Goal: Task Accomplishment & Management: Use online tool/utility

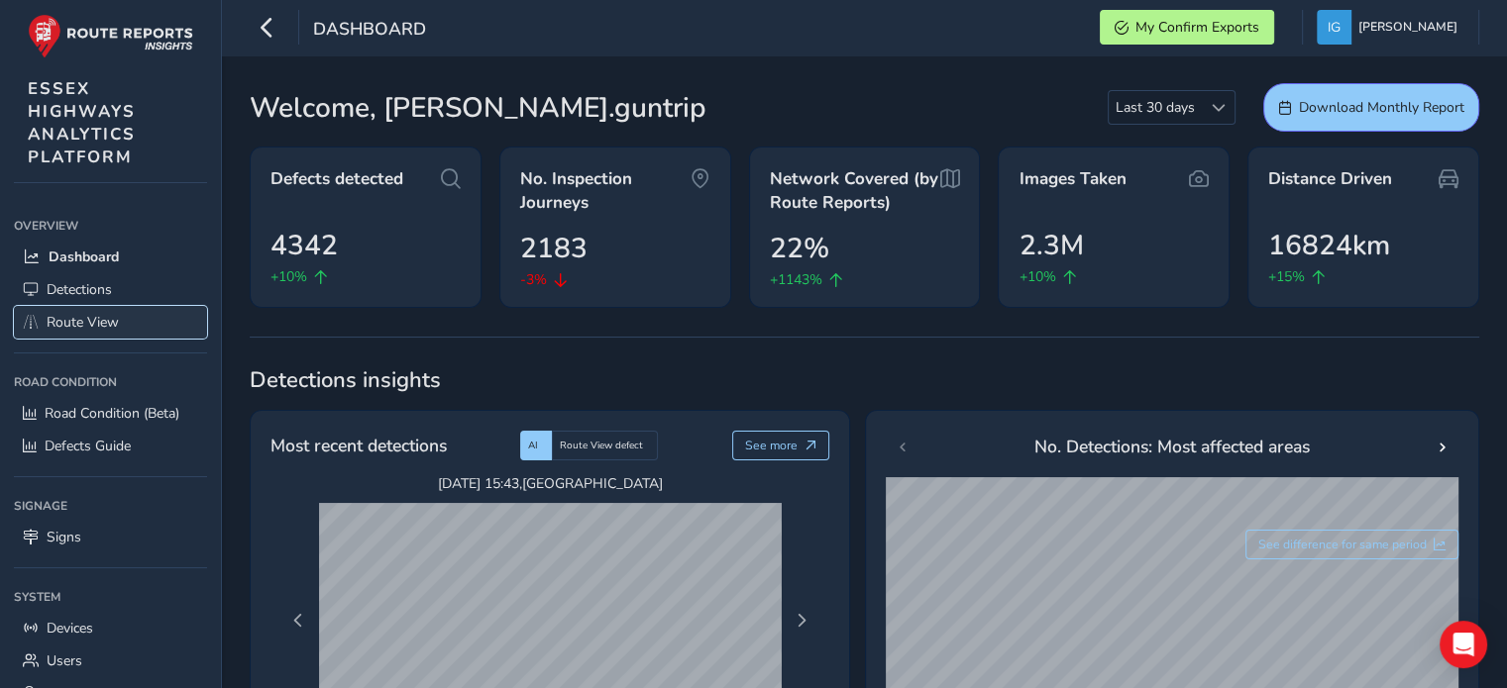
click at [56, 313] on span "Route View" at bounding box center [83, 322] width 72 height 19
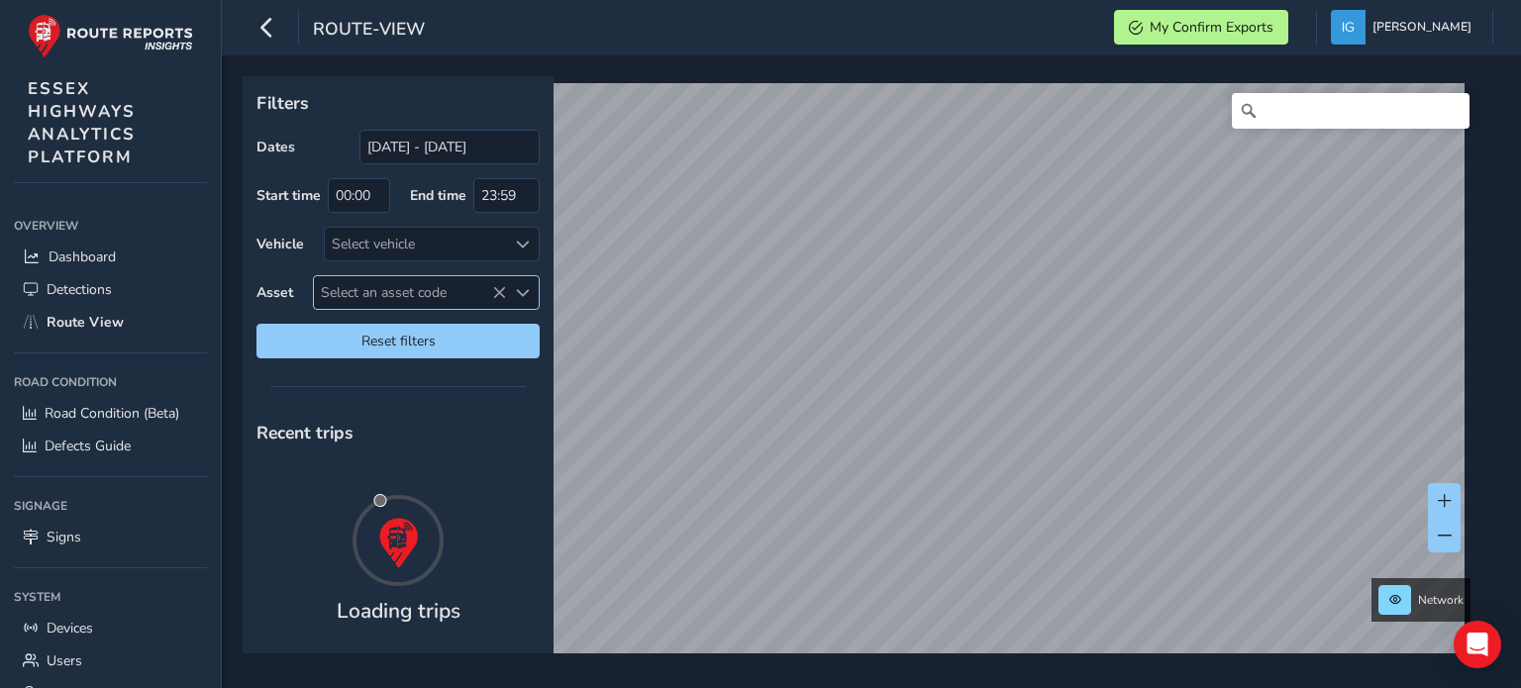
click at [522, 291] on span "Select an asset code" at bounding box center [523, 293] width 14 height 14
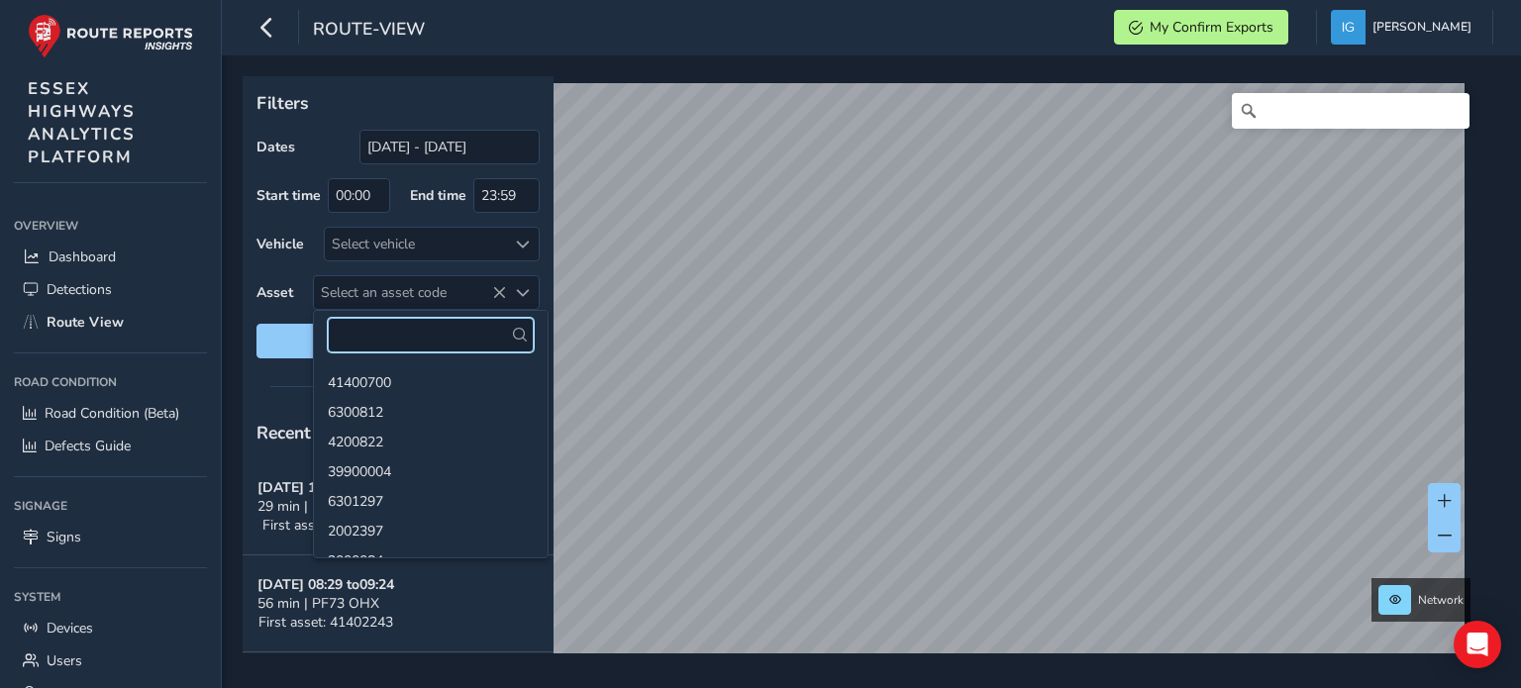
paste input "6301015"
type input "6301015"
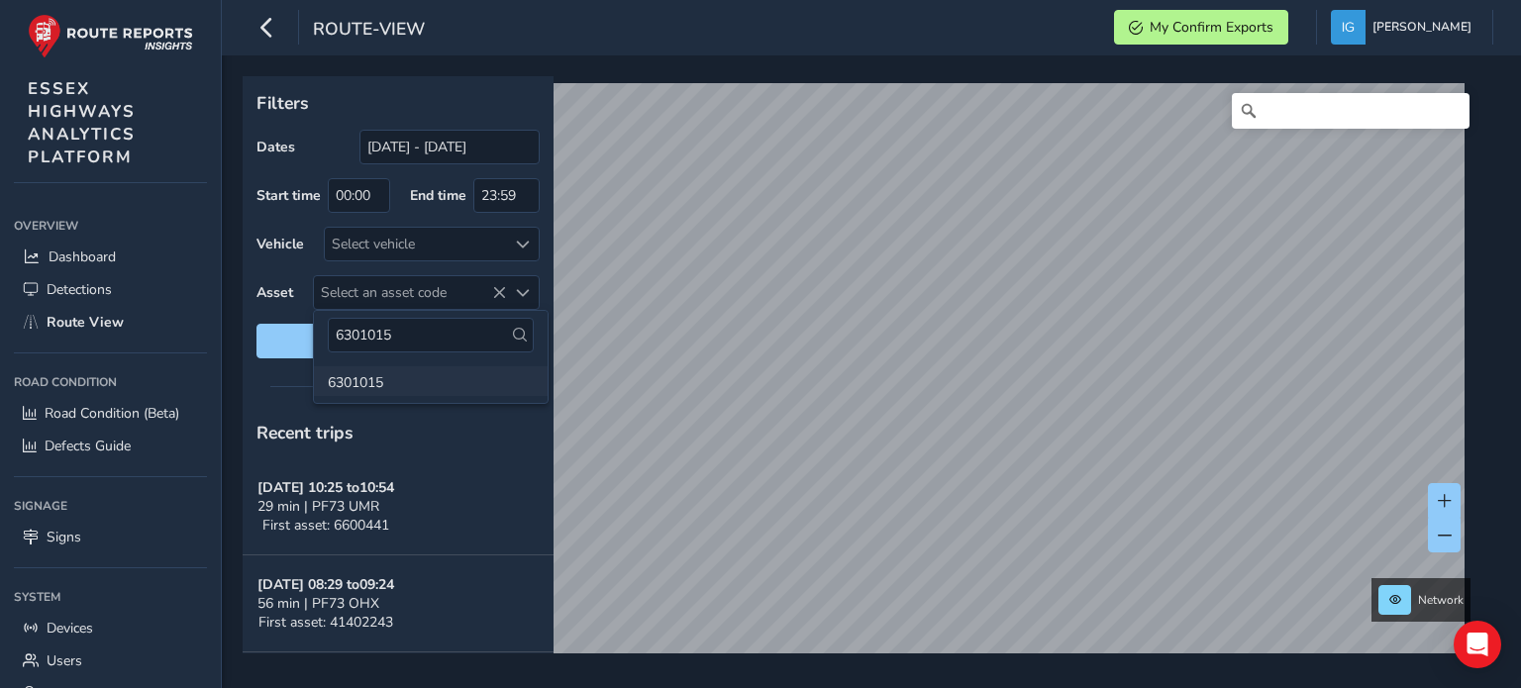
click at [363, 376] on li "6301015" at bounding box center [431, 381] width 234 height 30
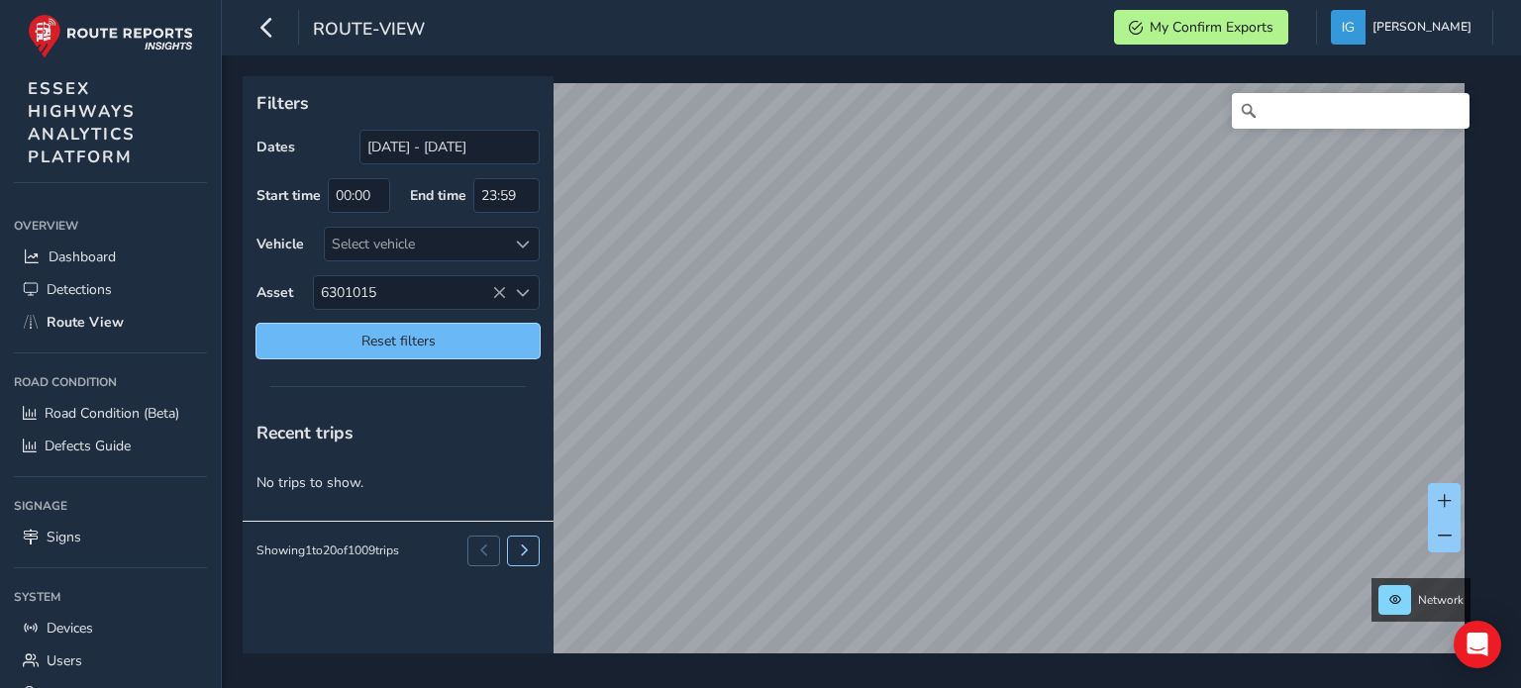
click at [461, 336] on span "Reset filters" at bounding box center [398, 341] width 254 height 19
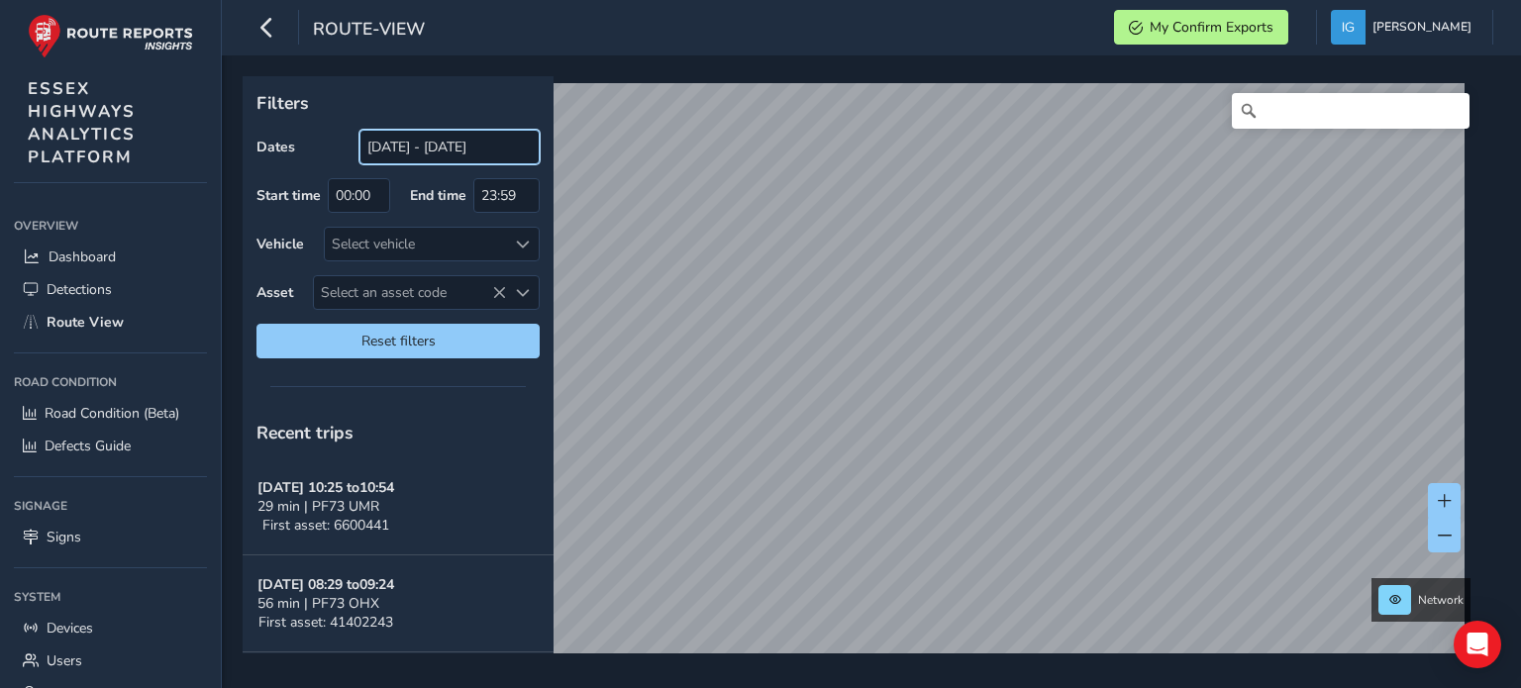
click at [432, 154] on input "[DATE] - [DATE]" at bounding box center [450, 147] width 180 height 35
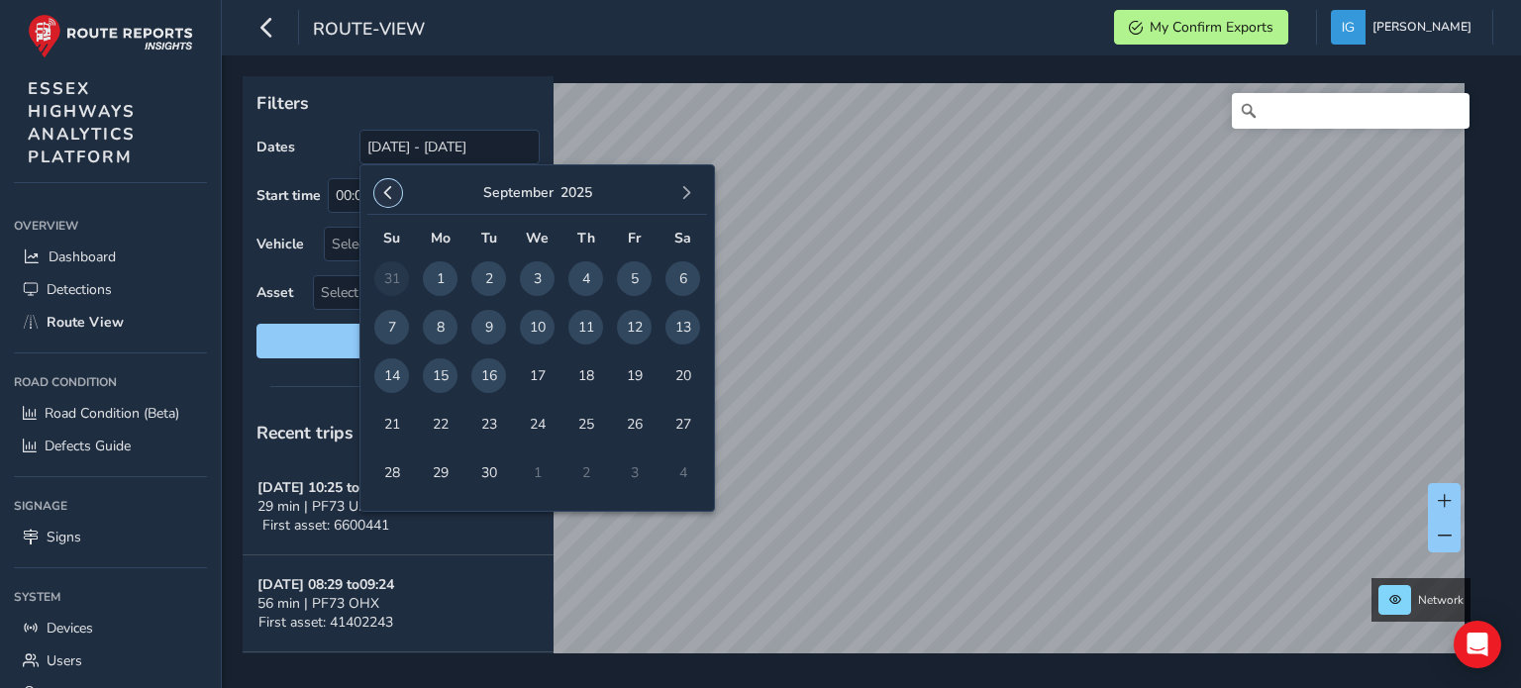
click at [390, 195] on span "button" at bounding box center [388, 193] width 14 height 14
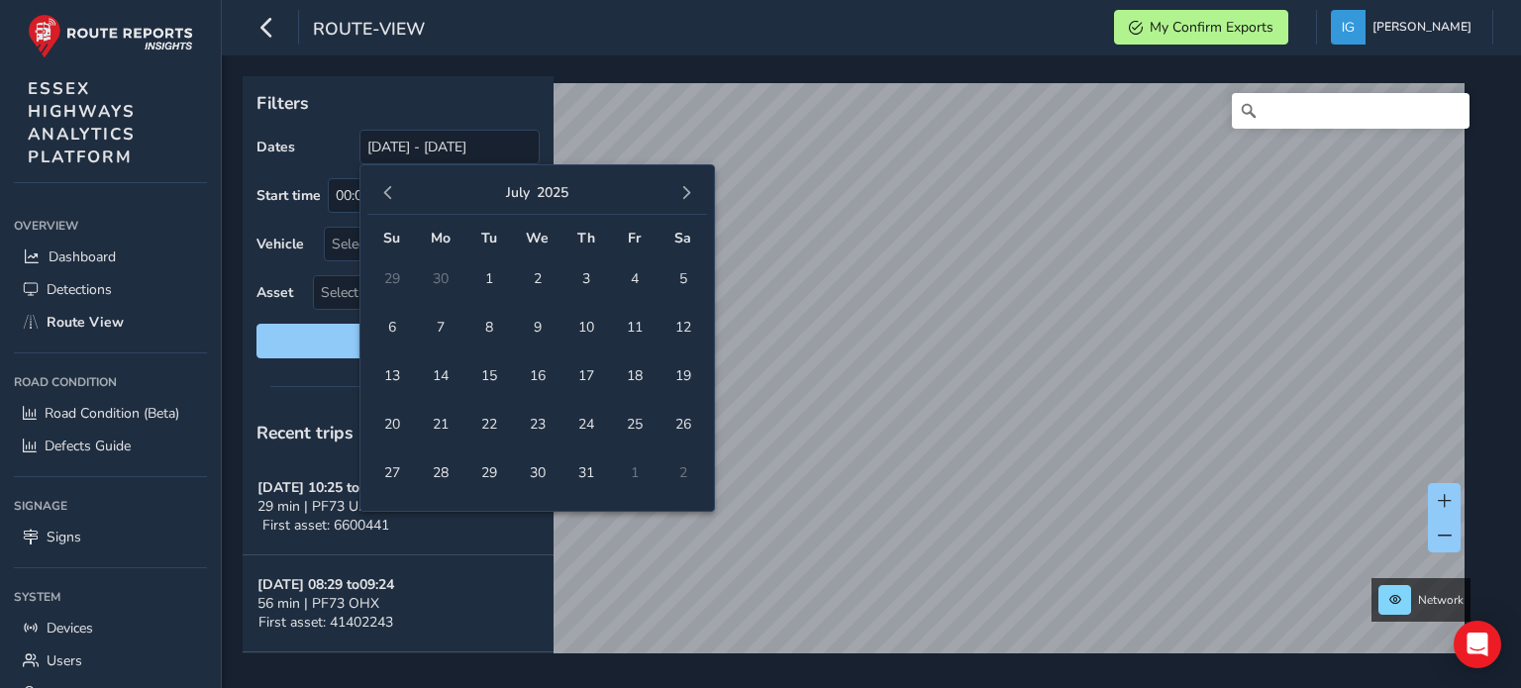
click at [390, 195] on span "button" at bounding box center [388, 193] width 14 height 14
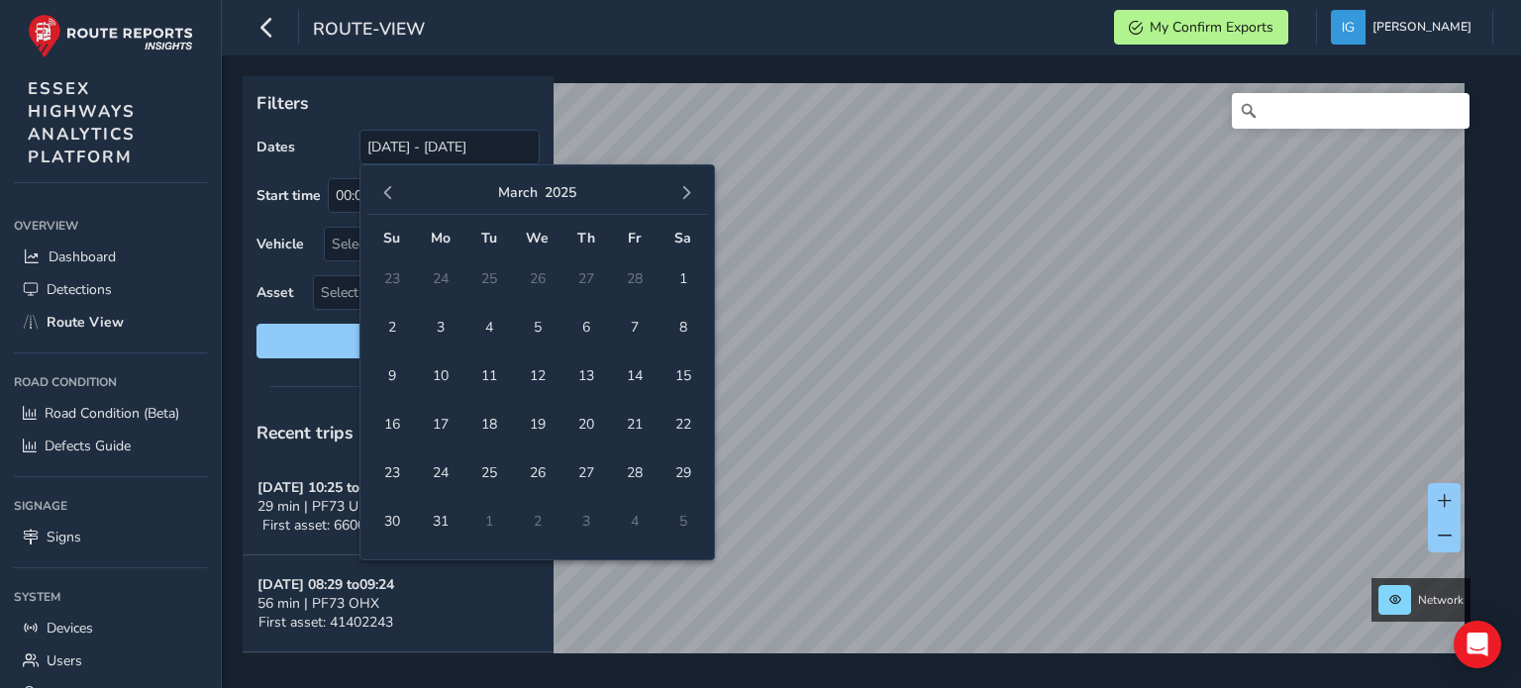
click at [390, 195] on span "button" at bounding box center [388, 193] width 14 height 14
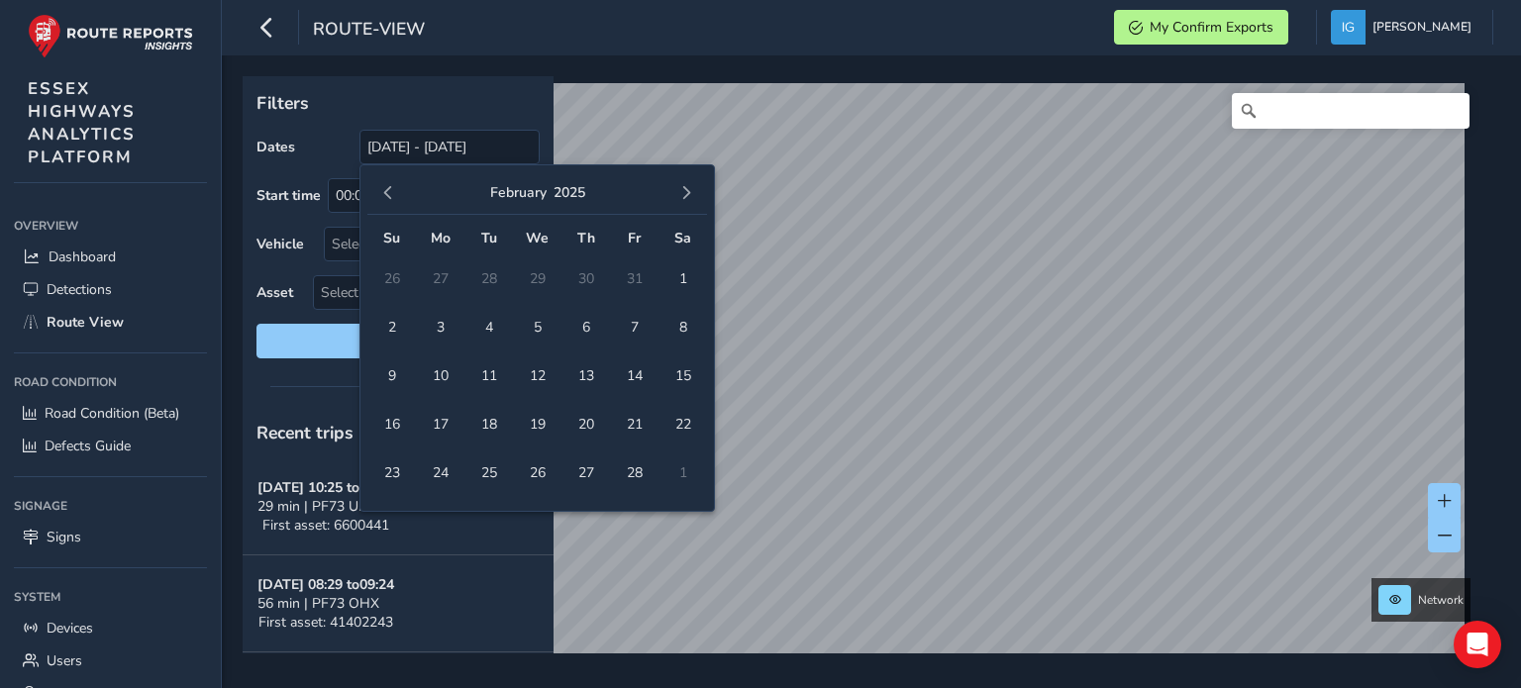
click at [390, 195] on span "button" at bounding box center [388, 193] width 14 height 14
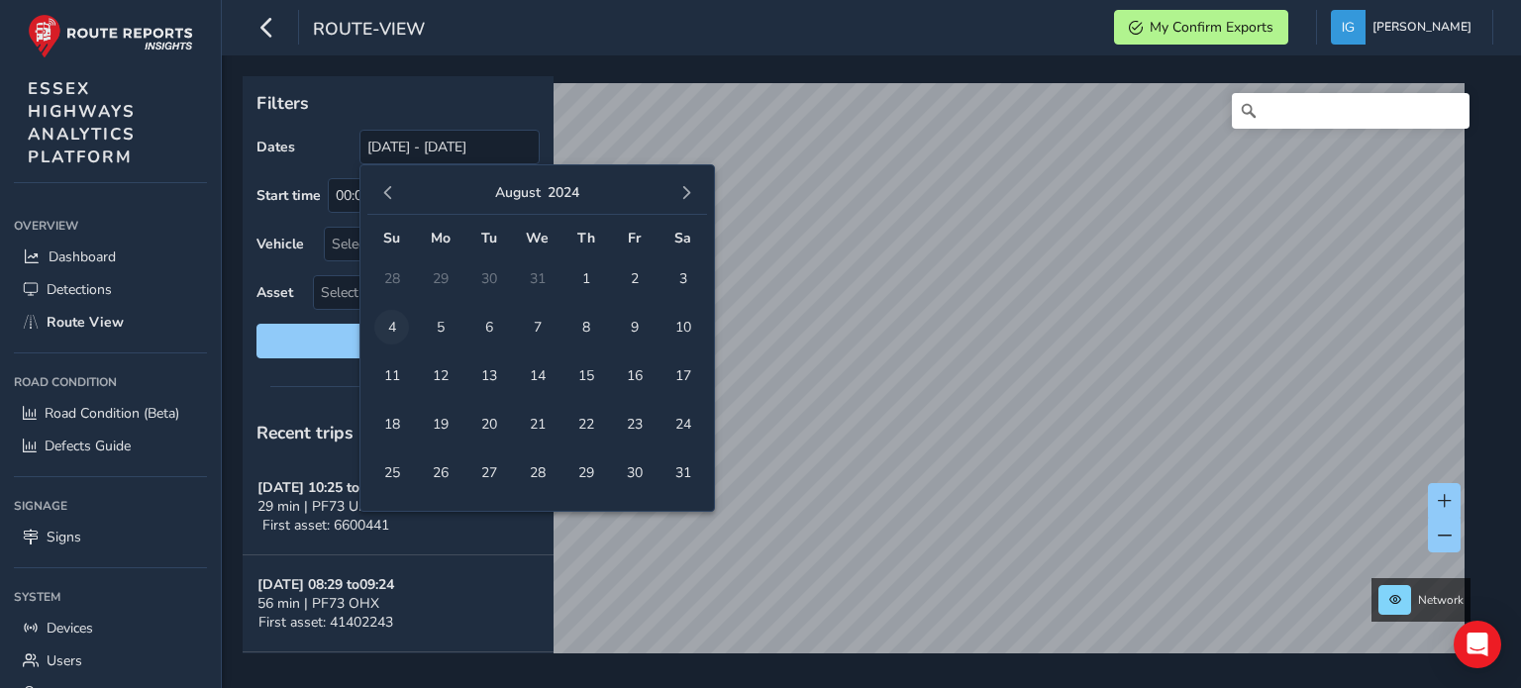
click at [396, 320] on span "4" at bounding box center [391, 327] width 35 height 35
click at [690, 195] on span "button" at bounding box center [687, 193] width 14 height 14
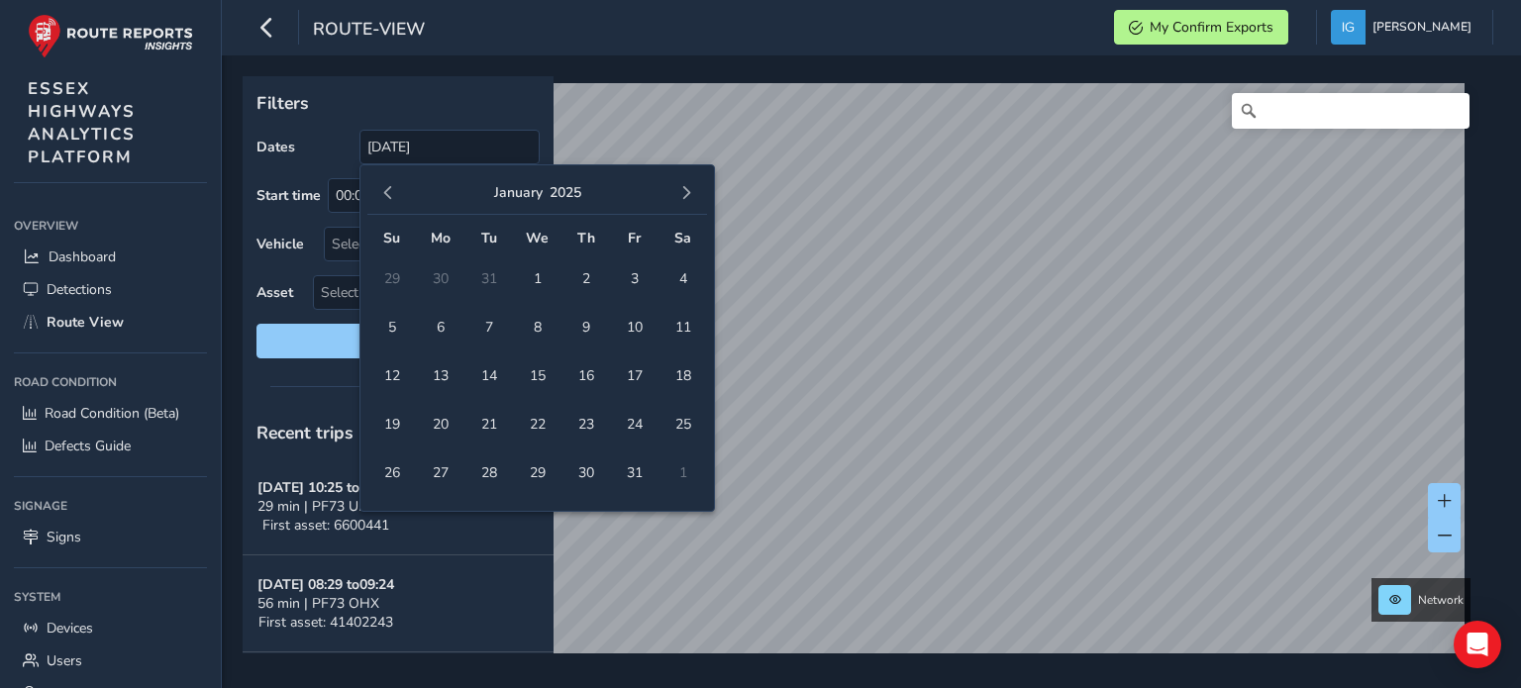
click at [690, 195] on span "button" at bounding box center [687, 193] width 14 height 14
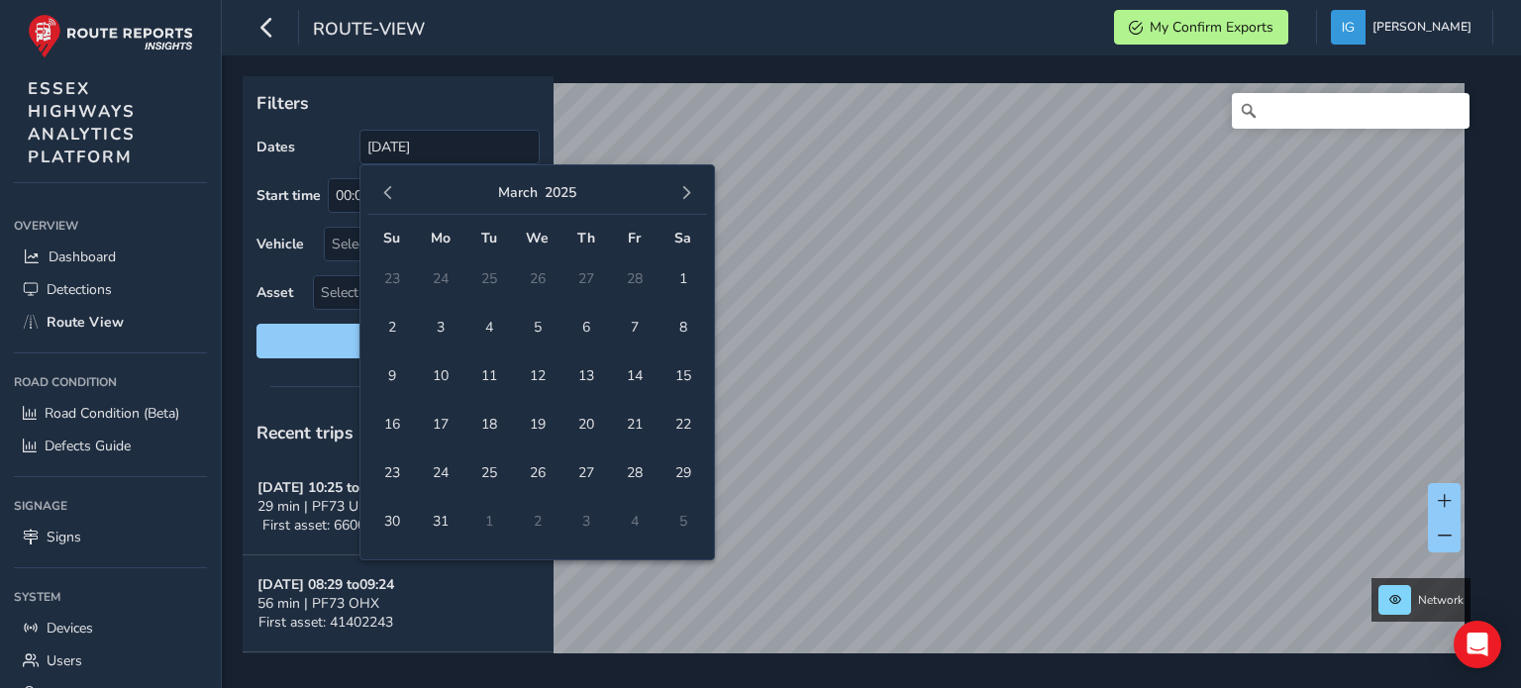
click at [690, 195] on span "button" at bounding box center [687, 193] width 14 height 14
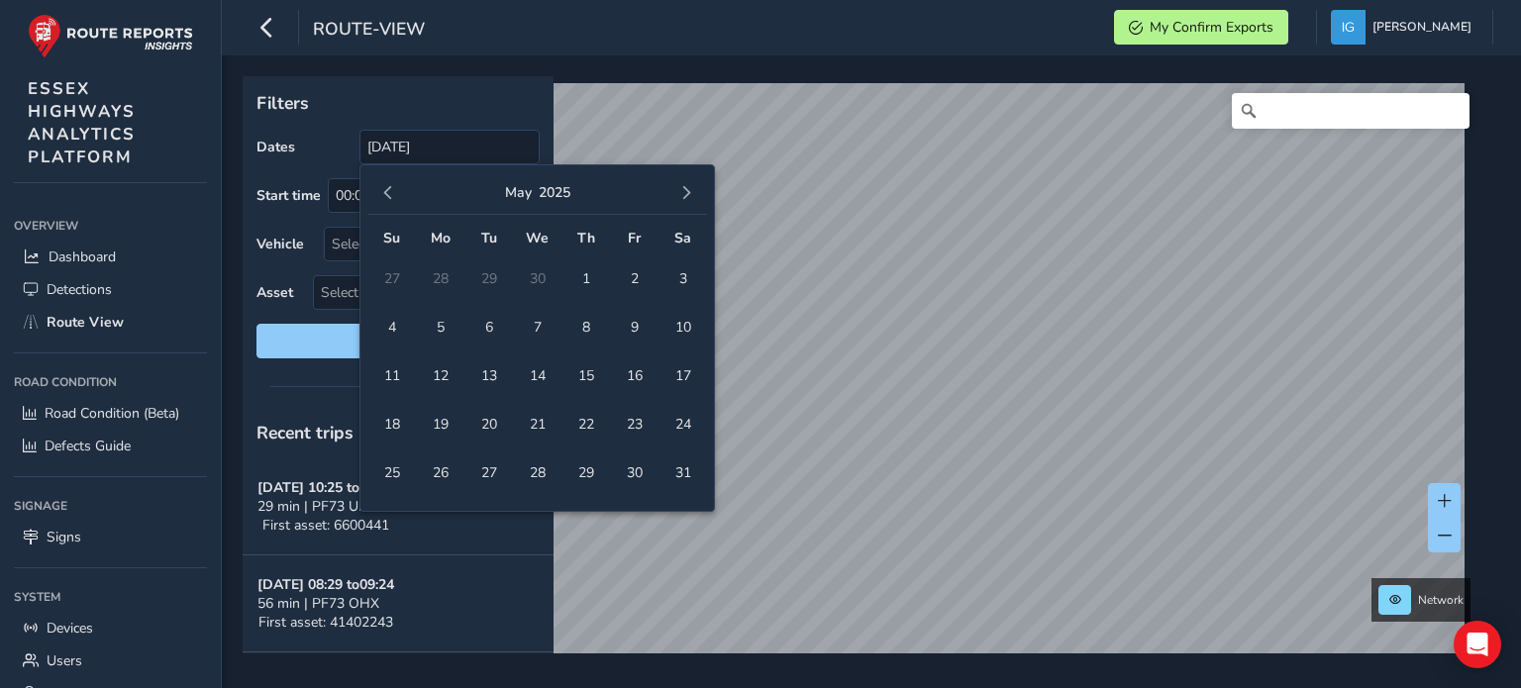
click at [690, 195] on span "button" at bounding box center [687, 193] width 14 height 14
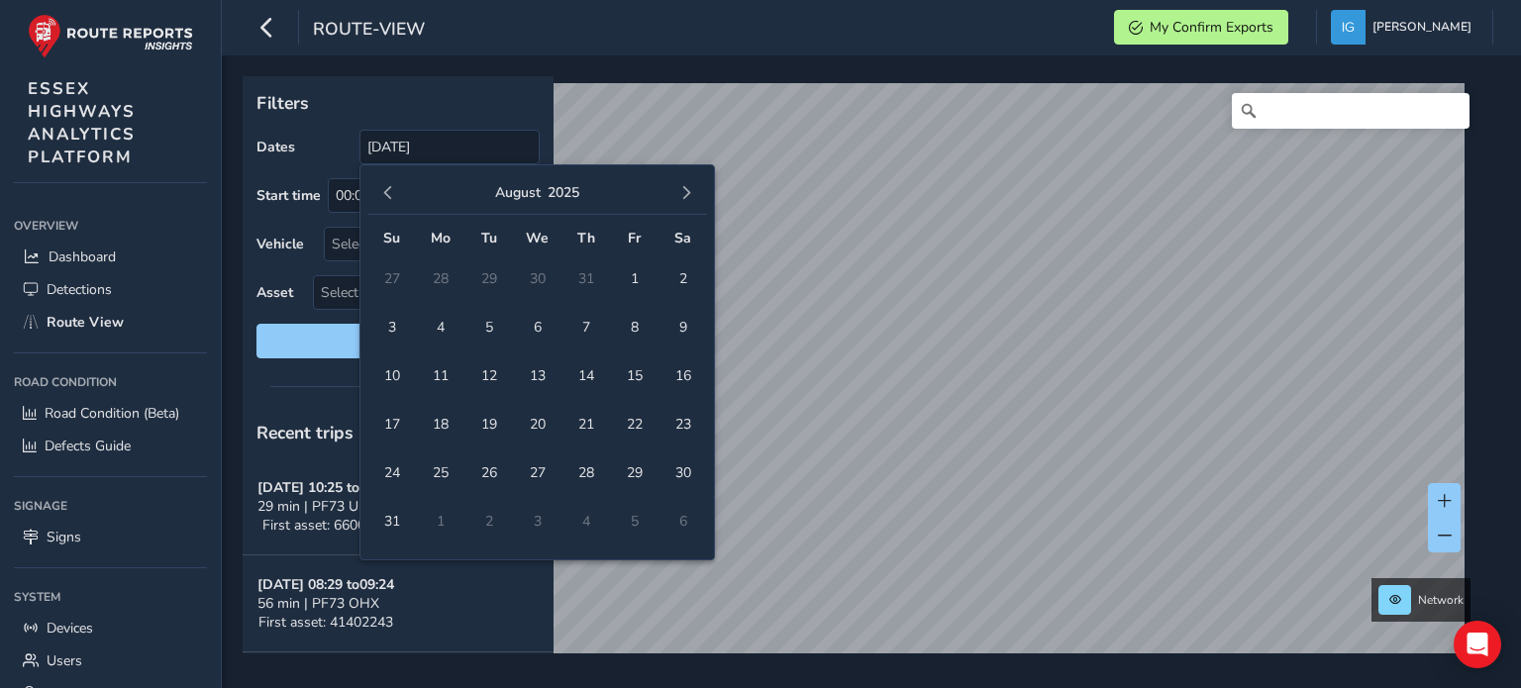
click at [690, 195] on span "button" at bounding box center [687, 193] width 14 height 14
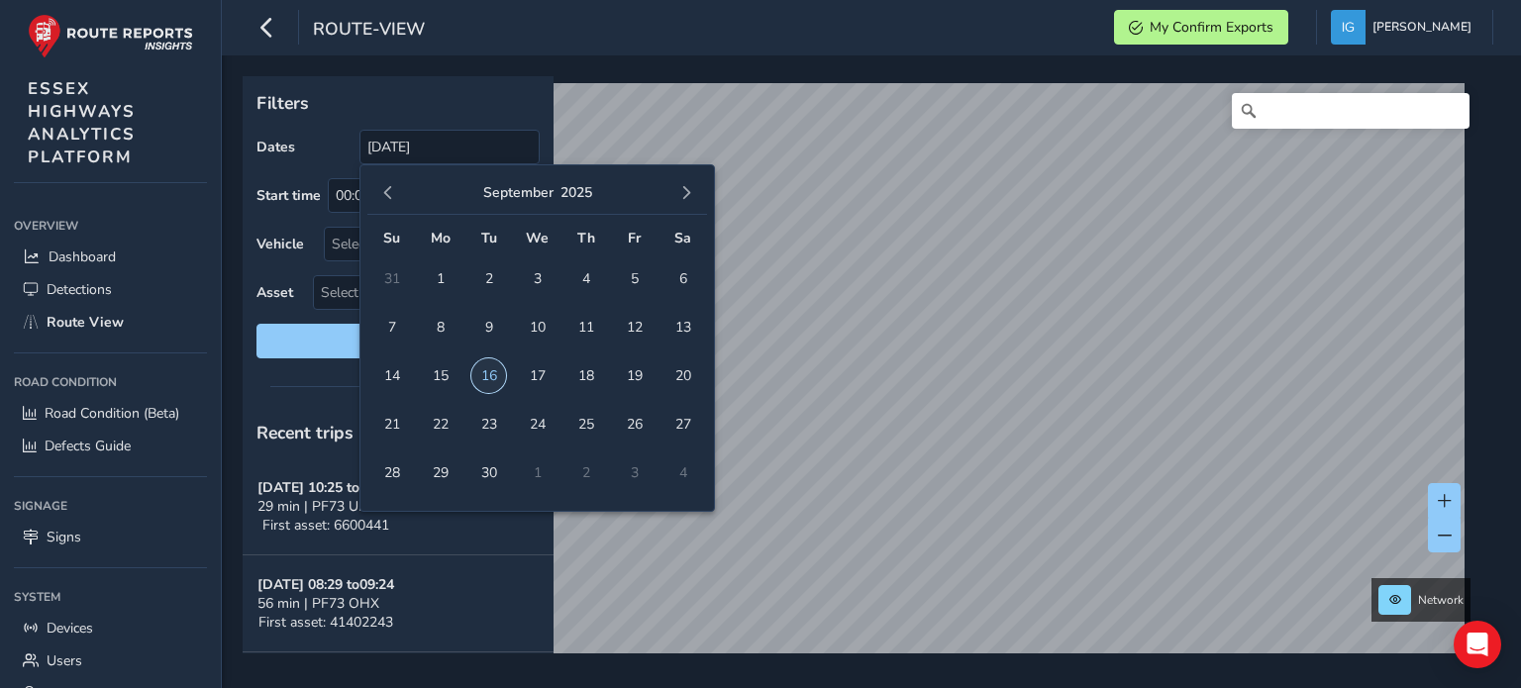
click at [479, 374] on span "16" at bounding box center [488, 376] width 35 height 35
type input "[DATE] - [DATE]"
